Goal: Information Seeking & Learning: Learn about a topic

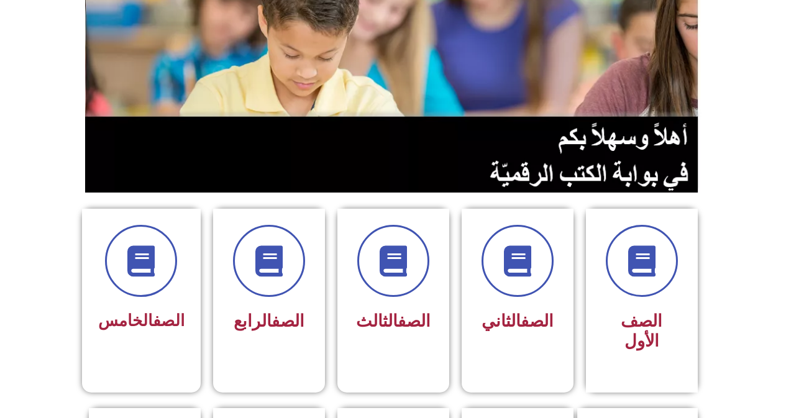
scroll to position [186, 0]
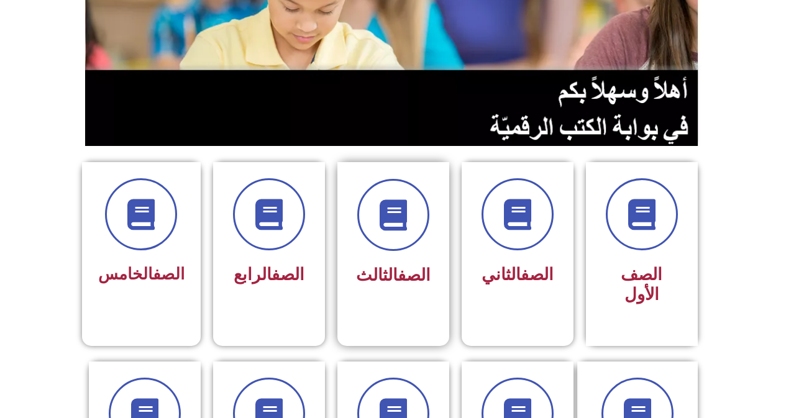
click at [394, 261] on div "الصف الثالث" at bounding box center [393, 275] width 78 height 31
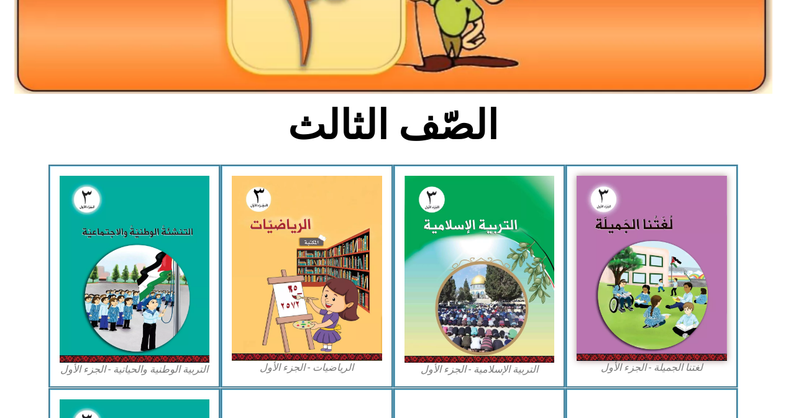
scroll to position [310, 0]
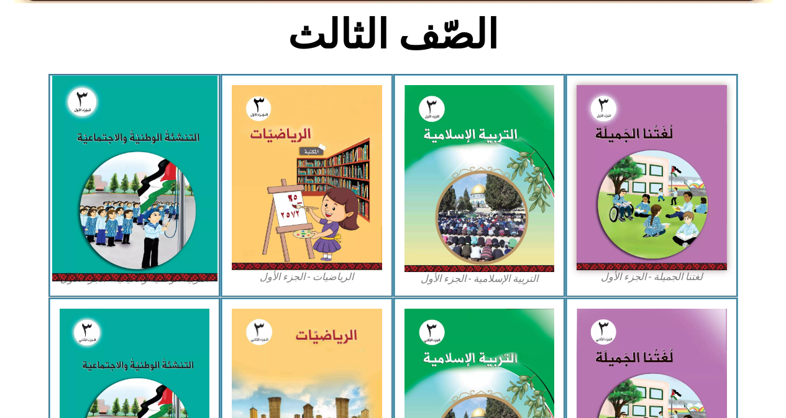
click at [120, 163] on img at bounding box center [134, 179] width 165 height 206
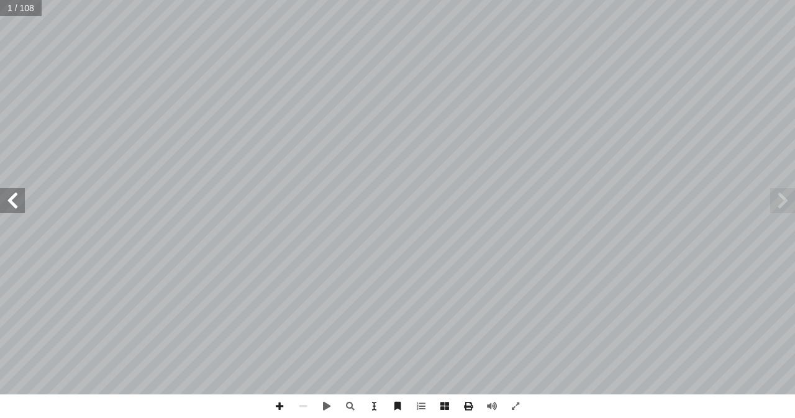
click at [17, 202] on span at bounding box center [12, 200] width 25 height 25
click at [18, 202] on span at bounding box center [12, 200] width 25 height 25
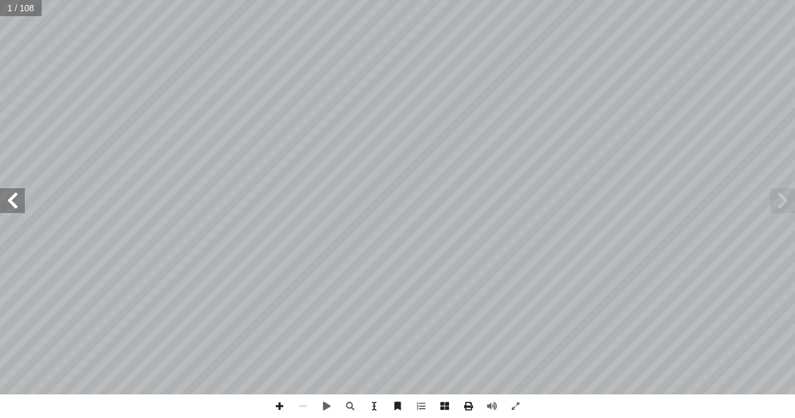
click at [18, 202] on span at bounding box center [12, 200] width 25 height 25
click at [422, 406] on span at bounding box center [421, 406] width 24 height 24
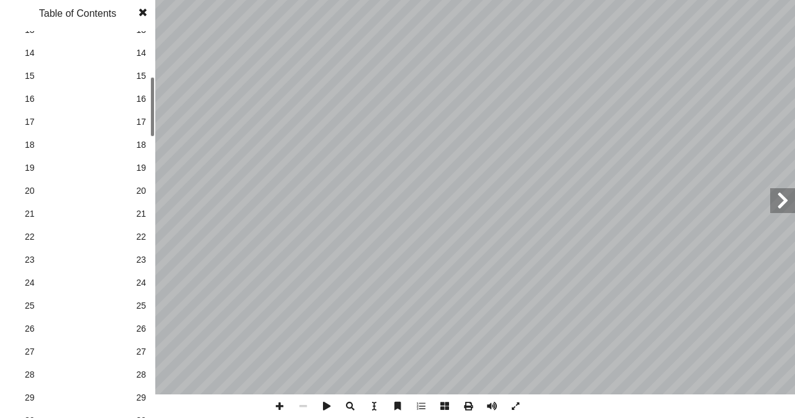
click at [140, 49] on link "14 14" at bounding box center [76, 53] width 140 height 23
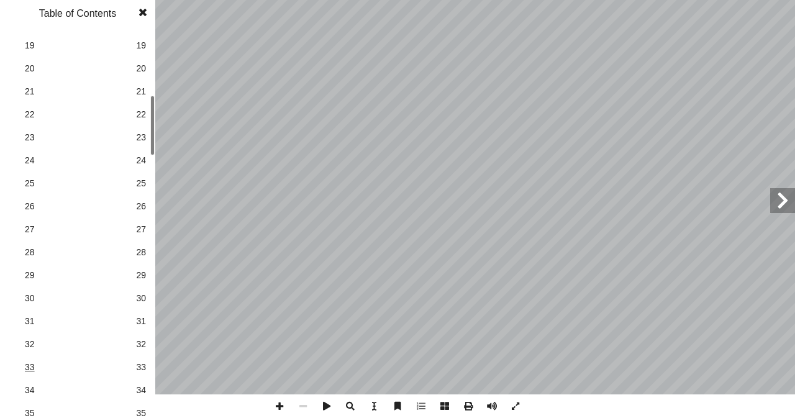
click at [81, 365] on span "33" at bounding box center [78, 367] width 106 height 13
click at [140, 254] on span "28" at bounding box center [141, 252] width 10 height 13
click at [145, 9] on span at bounding box center [143, 12] width 22 height 25
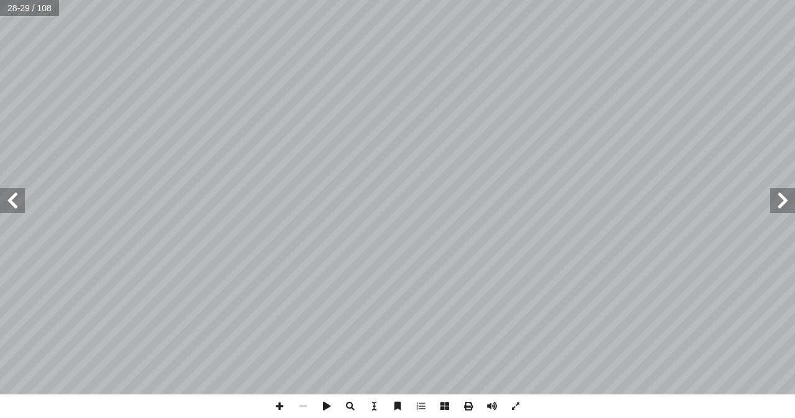
click at [7, 207] on span at bounding box center [12, 200] width 25 height 25
click at [281, 409] on span at bounding box center [280, 406] width 24 height 24
click at [278, 406] on span at bounding box center [280, 406] width 24 height 24
